Goal: Task Accomplishment & Management: Use online tool/utility

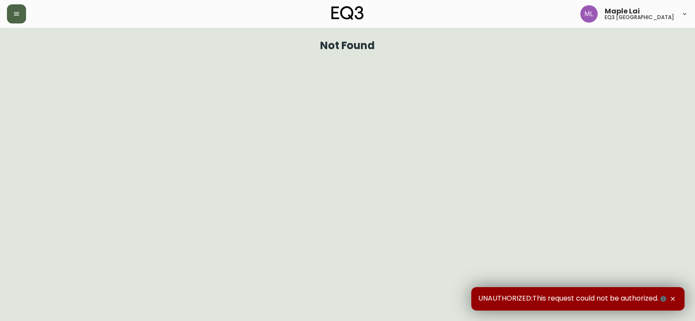
click at [24, 13] on button "button" at bounding box center [16, 13] width 19 height 19
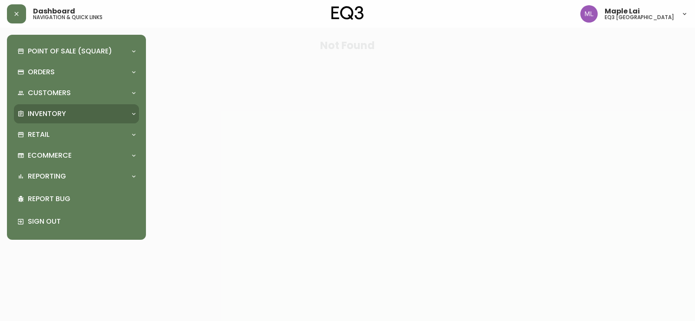
drag, startPoint x: 87, startPoint y: 114, endPoint x: 92, endPoint y: 116, distance: 5.1
click at [87, 114] on div "Inventory" at bounding box center [71, 114] width 109 height 10
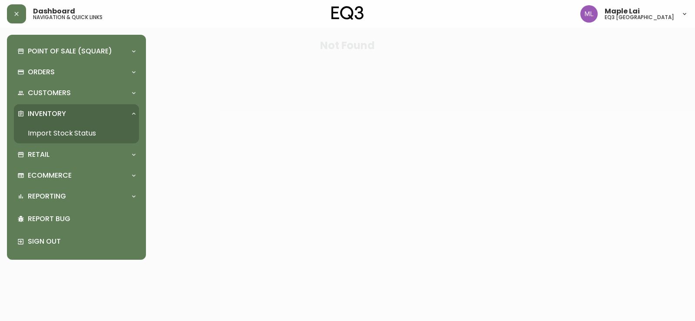
click at [97, 136] on link "Import Stock Status" at bounding box center [76, 133] width 125 height 20
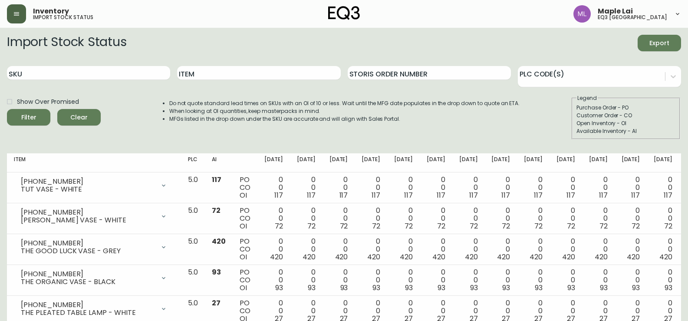
click at [23, 13] on button "button" at bounding box center [16, 13] width 19 height 19
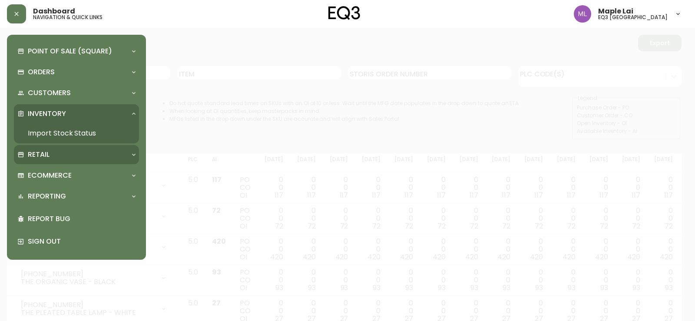
click at [50, 152] on div "Retail" at bounding box center [71, 155] width 109 height 10
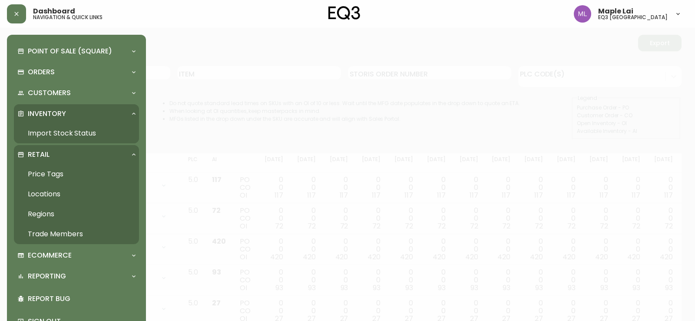
click at [66, 133] on link "Import Stock Status" at bounding box center [76, 133] width 125 height 20
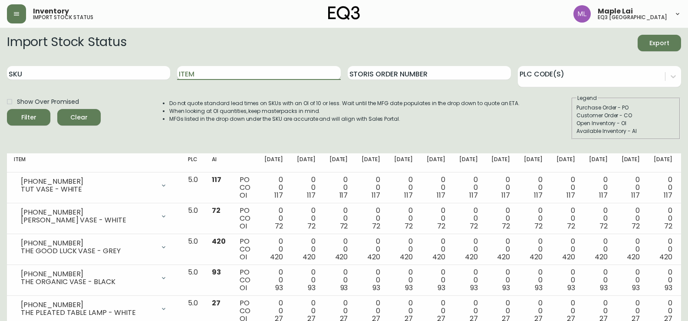
click at [240, 72] on input "Item" at bounding box center [258, 73] width 163 height 14
click at [7, 109] on button "Filter" at bounding box center [28, 117] width 43 height 17
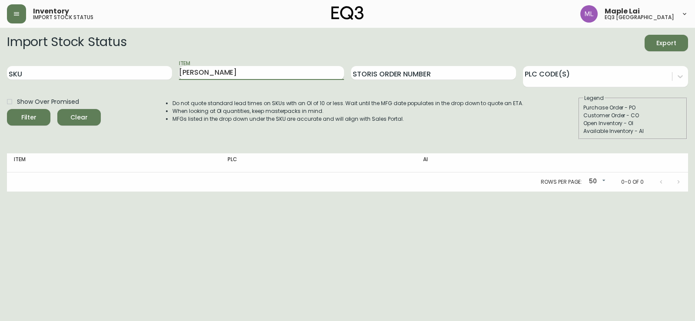
click at [225, 69] on input "[PERSON_NAME]" at bounding box center [261, 73] width 165 height 14
type input "[PERSON_NAME]"
click at [7, 109] on button "Filter" at bounding box center [28, 117] width 43 height 17
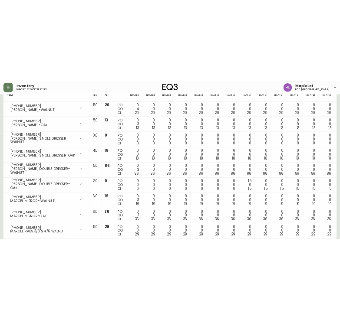
scroll to position [142, 0]
